Goal: Transaction & Acquisition: Subscribe to service/newsletter

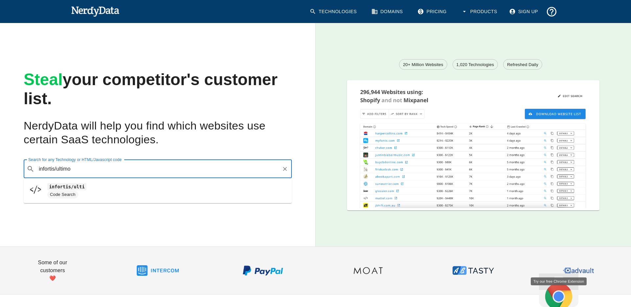
type input "infortis/ultimo"
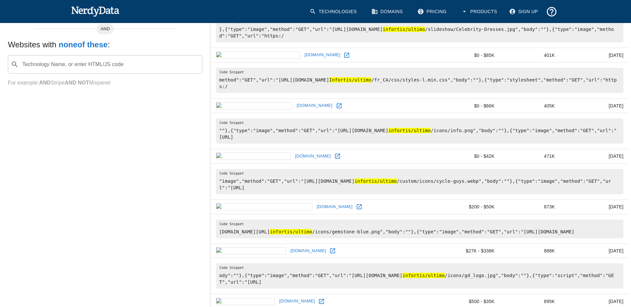
scroll to position [253, 0]
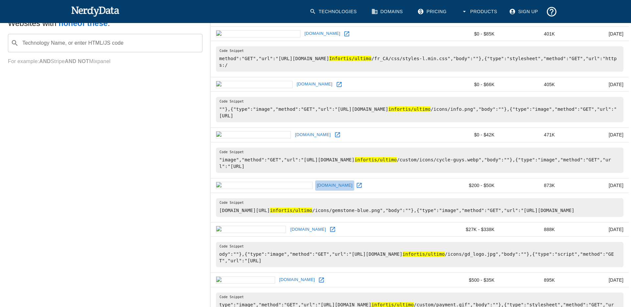
click at [315, 185] on link "[DOMAIN_NAME]" at bounding box center [334, 185] width 39 height 10
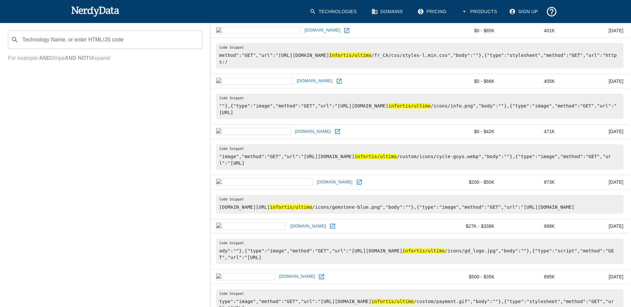
scroll to position [275, 0]
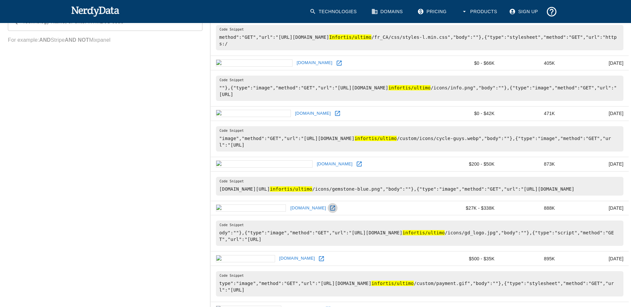
click at [329, 211] on icon at bounding box center [332, 208] width 7 height 7
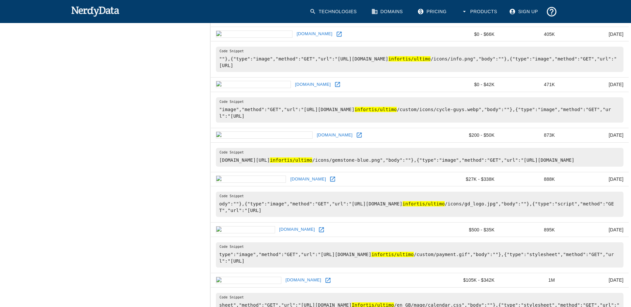
scroll to position [0, 0]
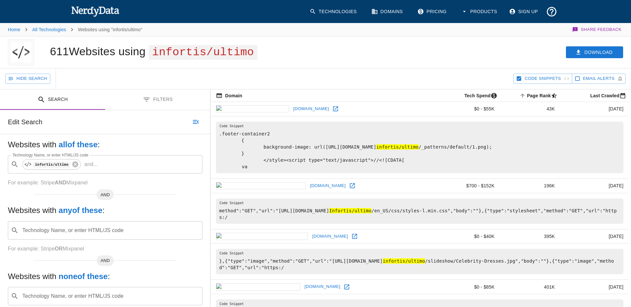
click at [166, 103] on button "Filters" at bounding box center [157, 99] width 105 height 21
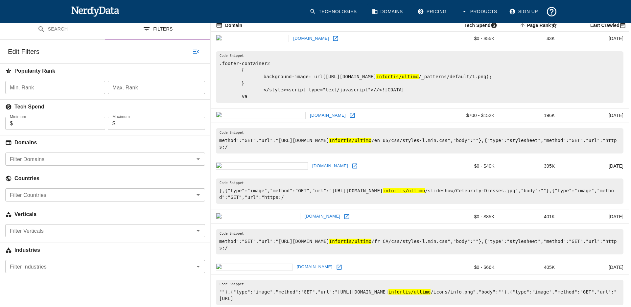
scroll to position [73, 0]
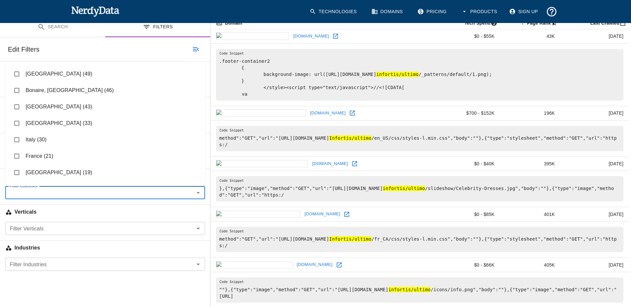
click at [85, 197] on input "Filter Countries" at bounding box center [99, 192] width 185 height 9
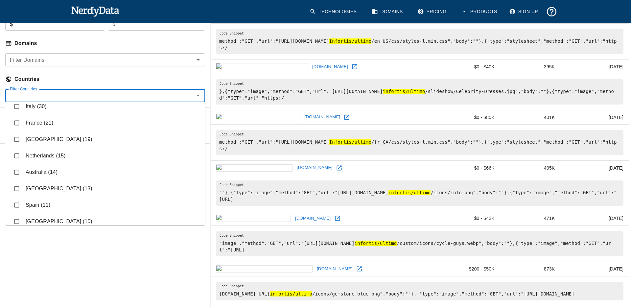
scroll to position [0, 0]
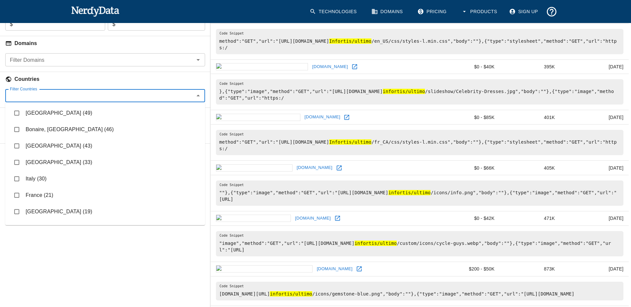
click at [64, 164] on li "[GEOGRAPHIC_DATA] (33)" at bounding box center [105, 162] width 200 height 16
checkbox input "true"
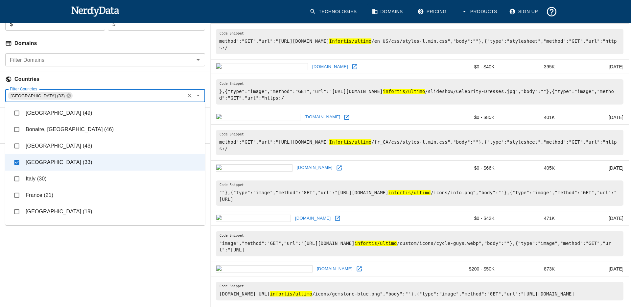
click at [137, 254] on div "Search Filters Edit Search Undo Search Websites with all of these : Technology …" at bounding box center [105, 308] width 210 height 776
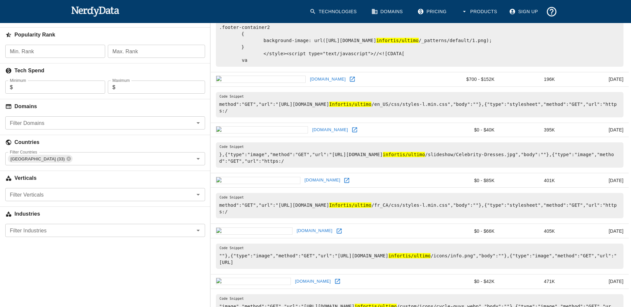
scroll to position [18, 0]
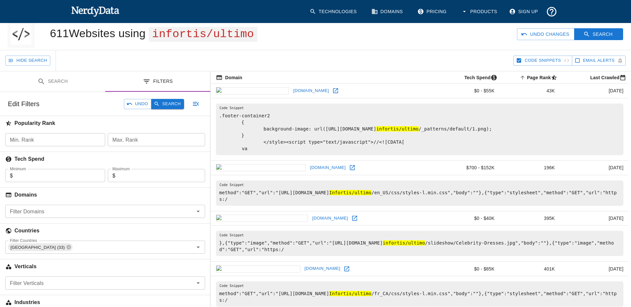
click at [176, 107] on button "Search" at bounding box center [167, 104] width 33 height 10
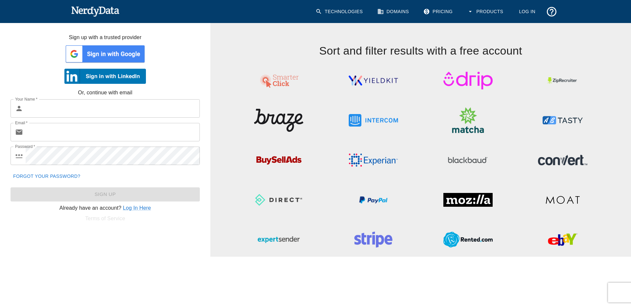
click at [115, 57] on img at bounding box center [105, 54] width 82 height 20
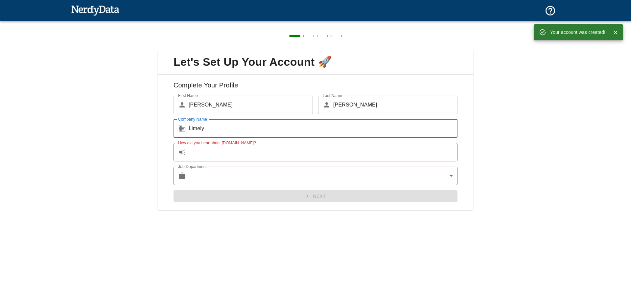
type input "Limely"
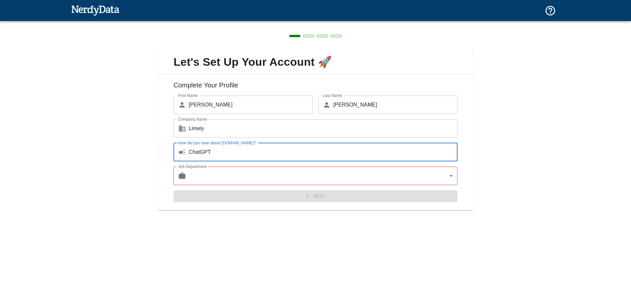
type input "ChatGPT"
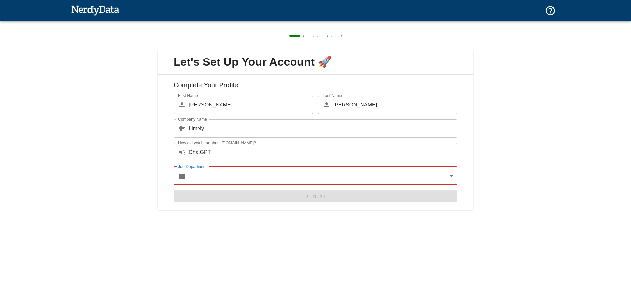
click at [299, 23] on body "Technologies Domains Pricing Products Create a Report Create a list of websites…" at bounding box center [315, 11] width 631 height 23
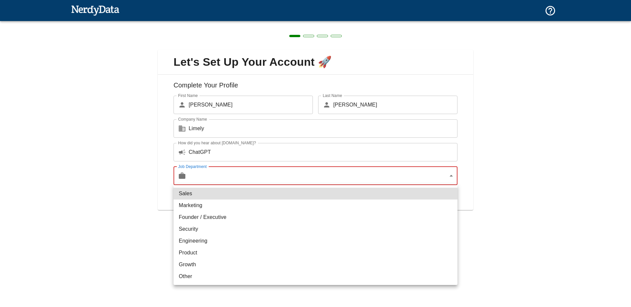
click at [222, 198] on li "Sales" at bounding box center [316, 194] width 284 height 12
type input "sales"
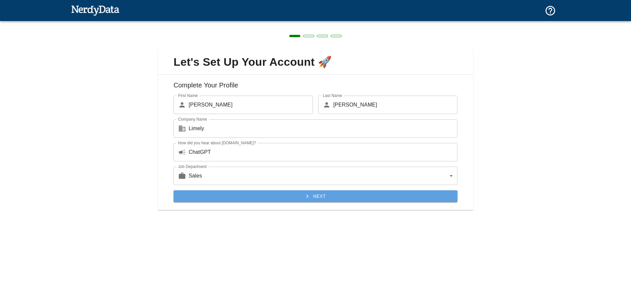
click at [240, 193] on button "Next" at bounding box center [316, 196] width 284 height 12
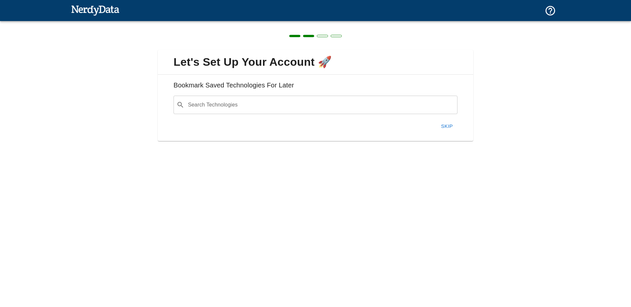
click at [242, 107] on input "Search Technologies" at bounding box center [321, 105] width 268 height 12
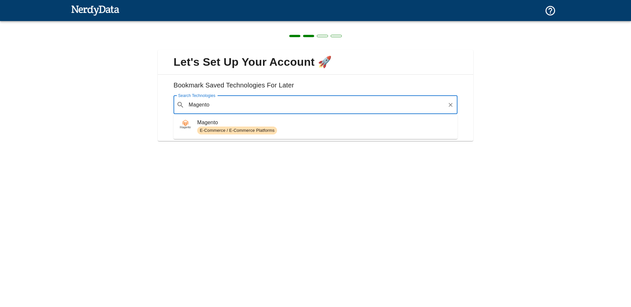
click at [242, 119] on span "Magento" at bounding box center [324, 123] width 255 height 8
type input "Magento"
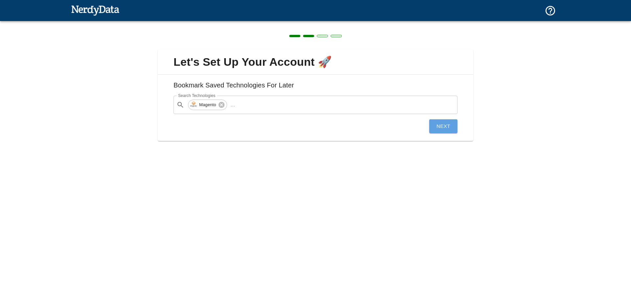
click at [450, 128] on button "Next" at bounding box center [443, 126] width 28 height 14
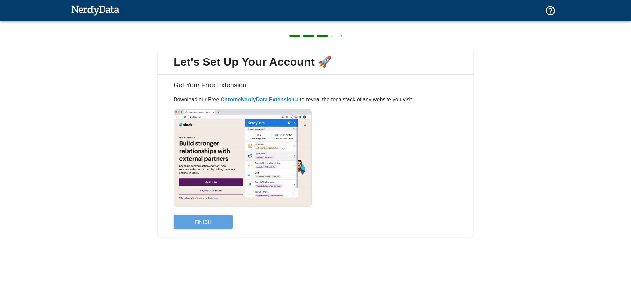
click at [213, 217] on button "Finish" at bounding box center [203, 222] width 59 height 14
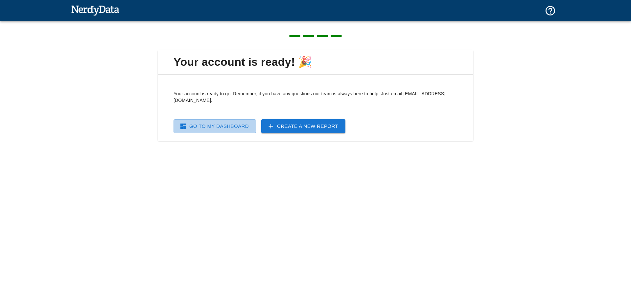
click at [224, 122] on link "Go To My Dashboard" at bounding box center [215, 126] width 83 height 14
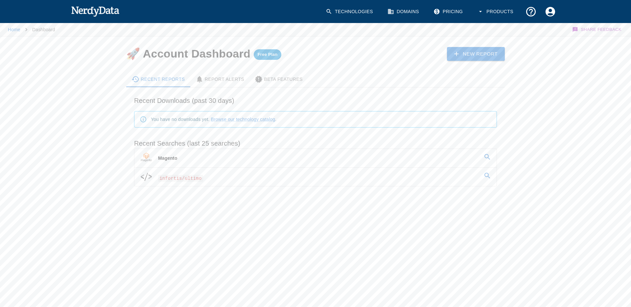
click at [240, 175] on link "infortis/ultimo" at bounding box center [315, 177] width 362 height 18
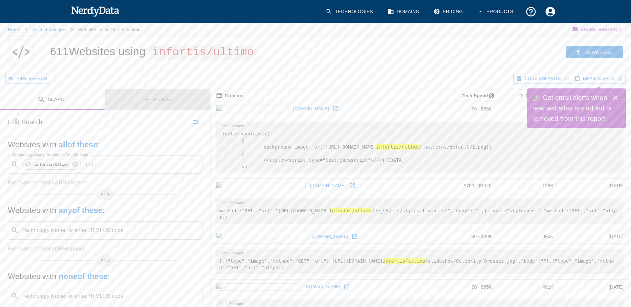
click at [156, 104] on button "Filters" at bounding box center [157, 99] width 105 height 21
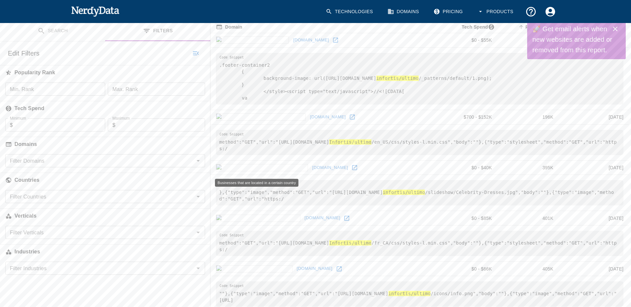
scroll to position [69, 0]
click at [107, 187] on div "Countries" at bounding box center [105, 178] width 210 height 23
click at [111, 196] on input "Filter Countries" at bounding box center [99, 195] width 185 height 9
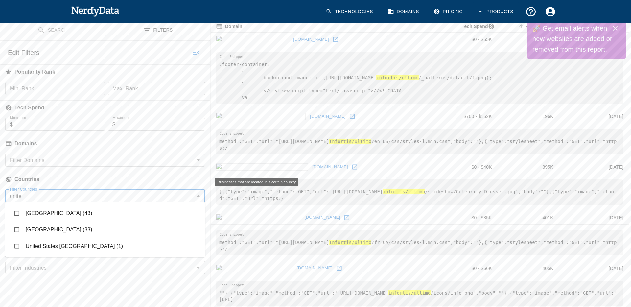
type input "united"
click at [38, 230] on li "[GEOGRAPHIC_DATA] (33)" at bounding box center [105, 230] width 200 height 16
checkbox input "true"
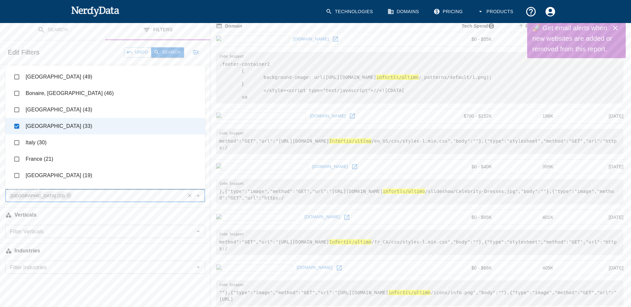
click at [179, 53] on button "Search" at bounding box center [167, 52] width 33 height 10
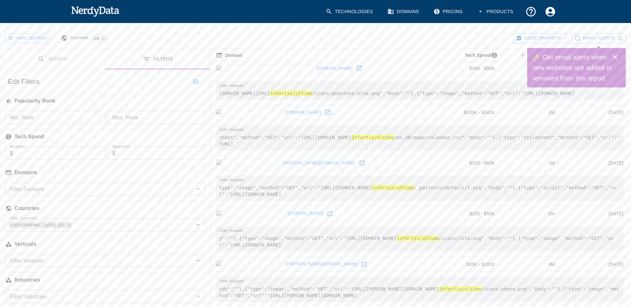
scroll to position [53, 0]
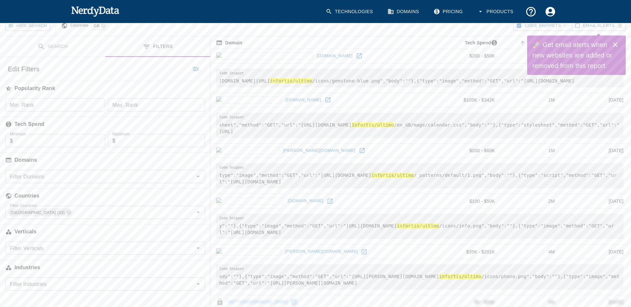
click at [361, 255] on icon at bounding box center [364, 252] width 7 height 7
click at [359, 153] on icon at bounding box center [362, 149] width 7 height 7
